Goal: Task Accomplishment & Management: Use online tool/utility

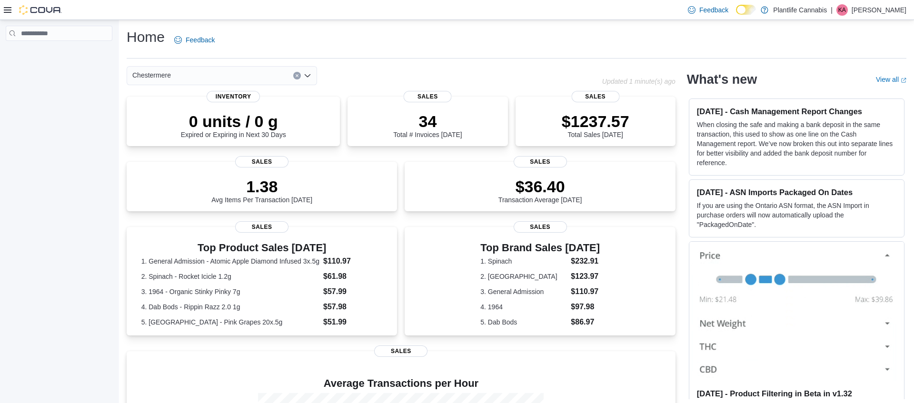
click at [11, 8] on icon at bounding box center [8, 10] width 8 height 6
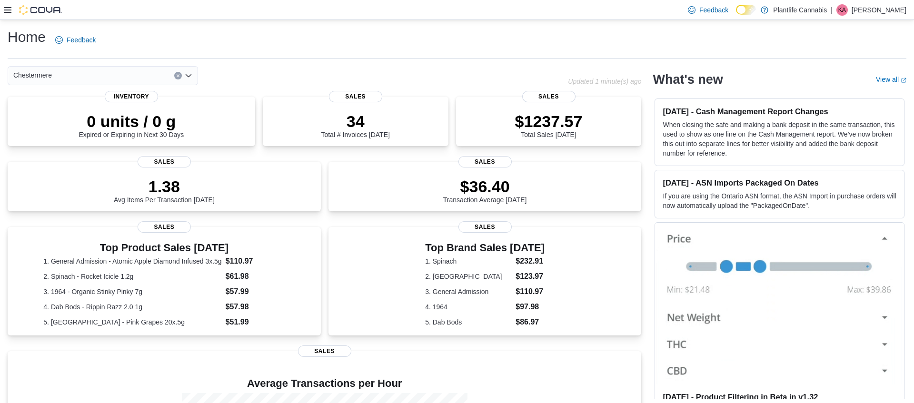
click at [4, 14] on div at bounding box center [33, 10] width 58 height 10
click at [6, 11] on icon at bounding box center [8, 10] width 8 height 8
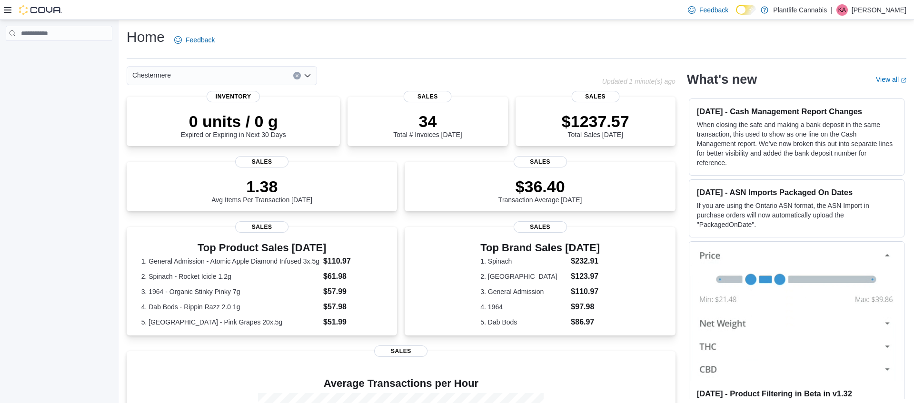
click at [9, 10] on icon at bounding box center [8, 10] width 8 height 6
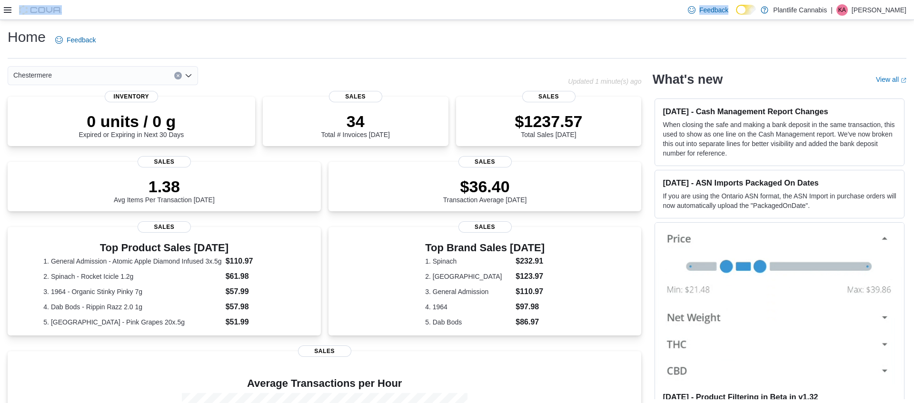
click at [9, 10] on icon at bounding box center [8, 10] width 8 height 6
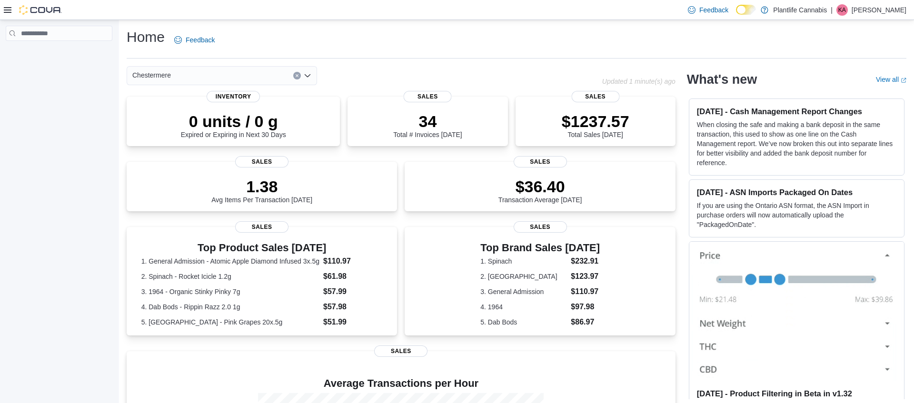
click at [9, 10] on icon at bounding box center [8, 10] width 8 height 6
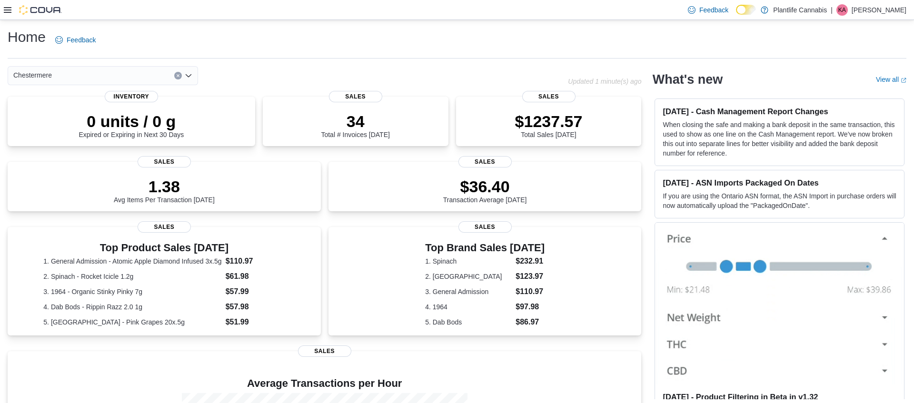
click at [7, 11] on icon at bounding box center [8, 10] width 8 height 8
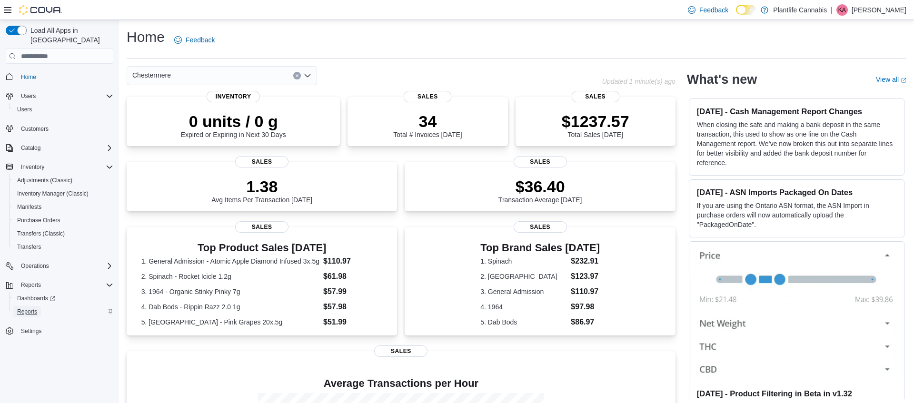
click at [41, 306] on link "Reports" at bounding box center [27, 311] width 28 height 11
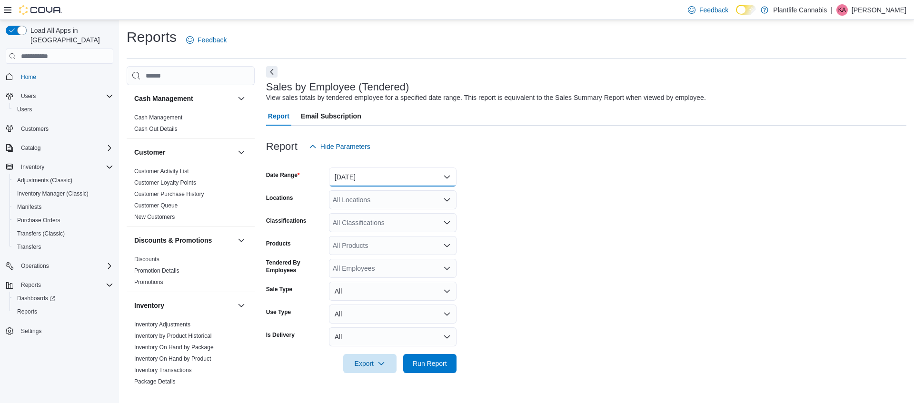
click at [390, 175] on button "[DATE]" at bounding box center [393, 177] width 128 height 19
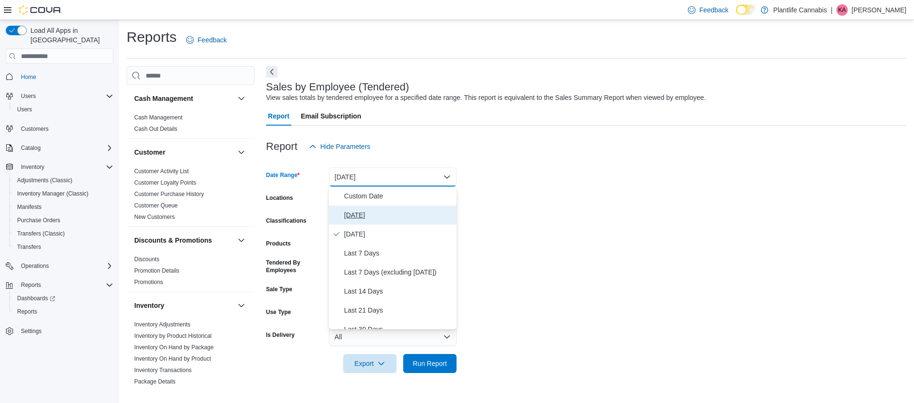
click at [397, 210] on span "[DATE]" at bounding box center [398, 214] width 109 height 11
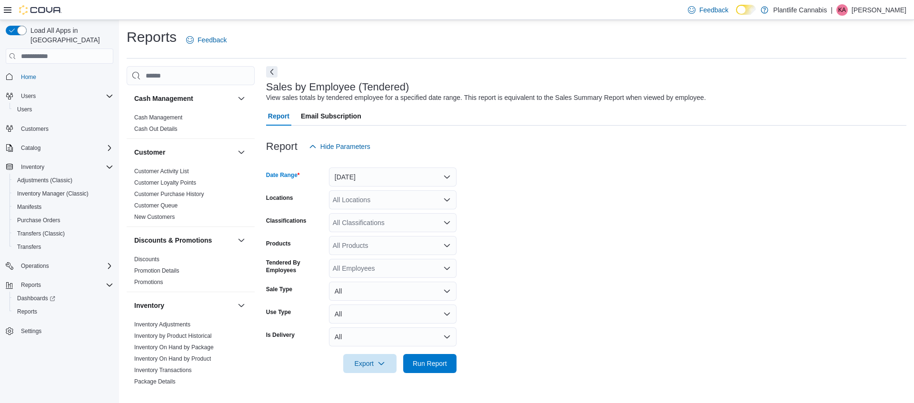
click at [396, 201] on div "All Locations" at bounding box center [393, 199] width 128 height 19
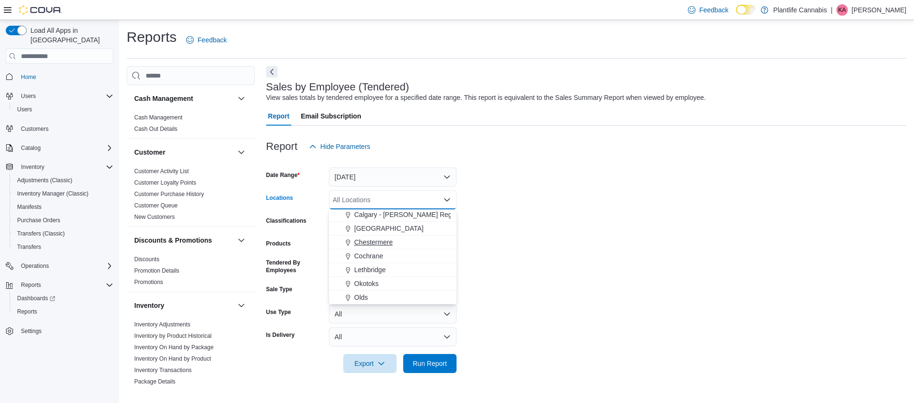
click at [382, 240] on span "Chestermere" at bounding box center [373, 242] width 39 height 10
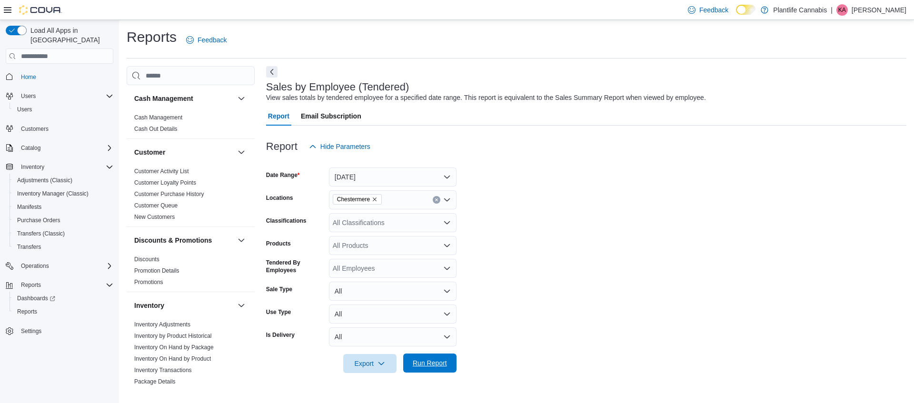
click at [431, 365] on span "Run Report" at bounding box center [430, 363] width 34 height 10
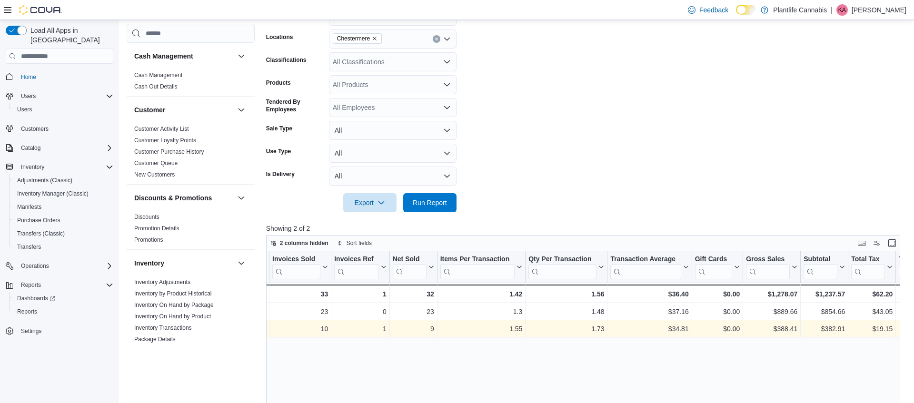
scroll to position [0, 89]
